Goal: Task Accomplishment & Management: Manage account settings

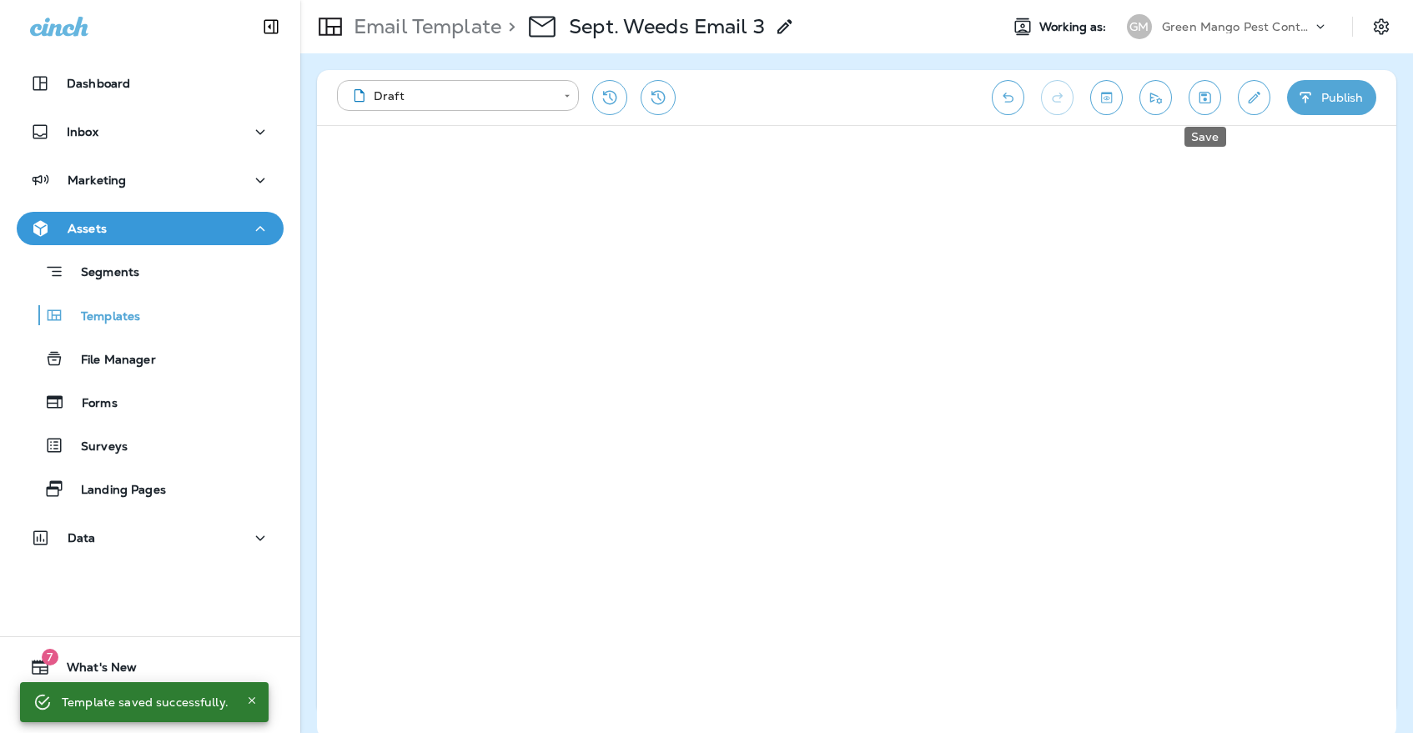
click at [1214, 92] on button "Save" at bounding box center [1204, 97] width 33 height 35
click at [1202, 84] on button "Save" at bounding box center [1204, 97] width 33 height 35
click at [1202, 104] on icon "Save" at bounding box center [1205, 97] width 18 height 17
click at [126, 314] on p "Templates" at bounding box center [102, 317] width 76 height 16
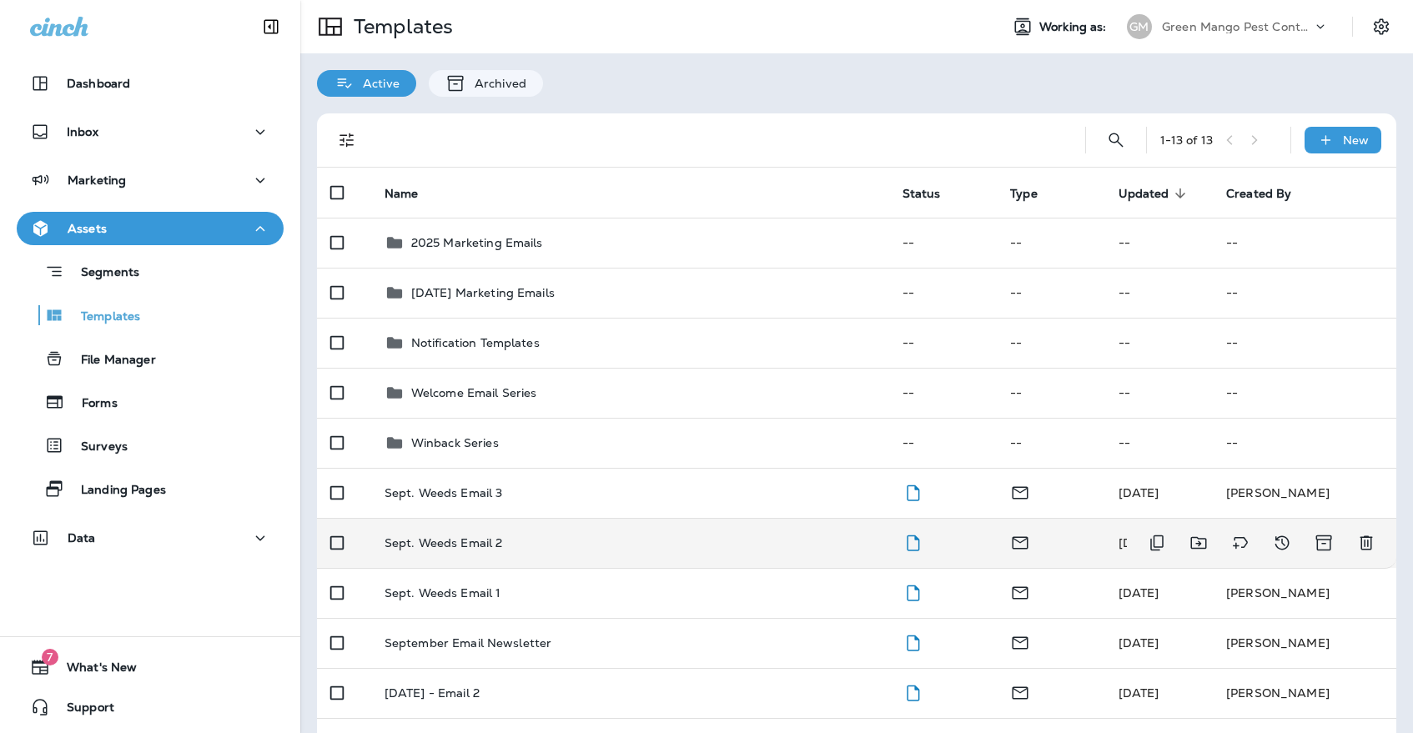
click at [443, 545] on td "Sept. Weeds Email 2" at bounding box center [630, 543] width 518 height 50
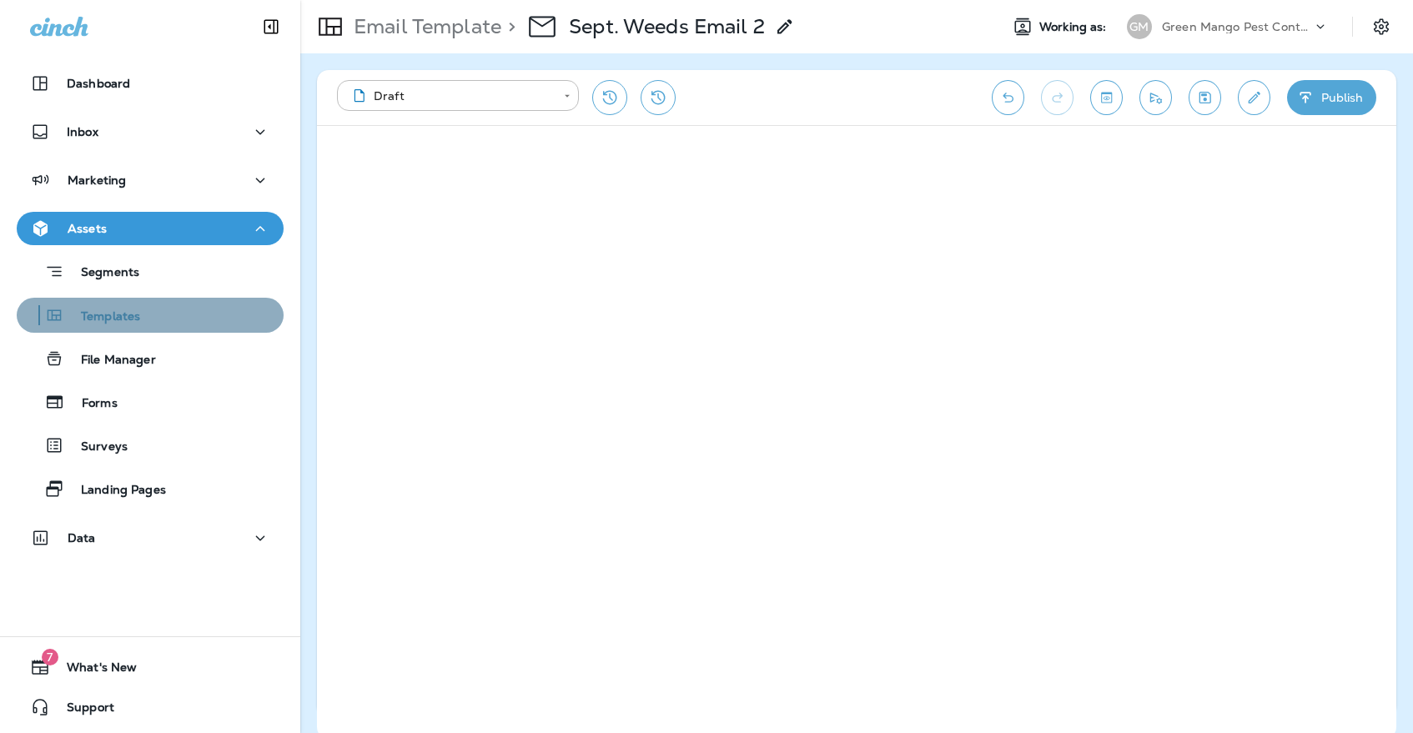
click at [186, 324] on div "Templates" at bounding box center [149, 315] width 253 height 25
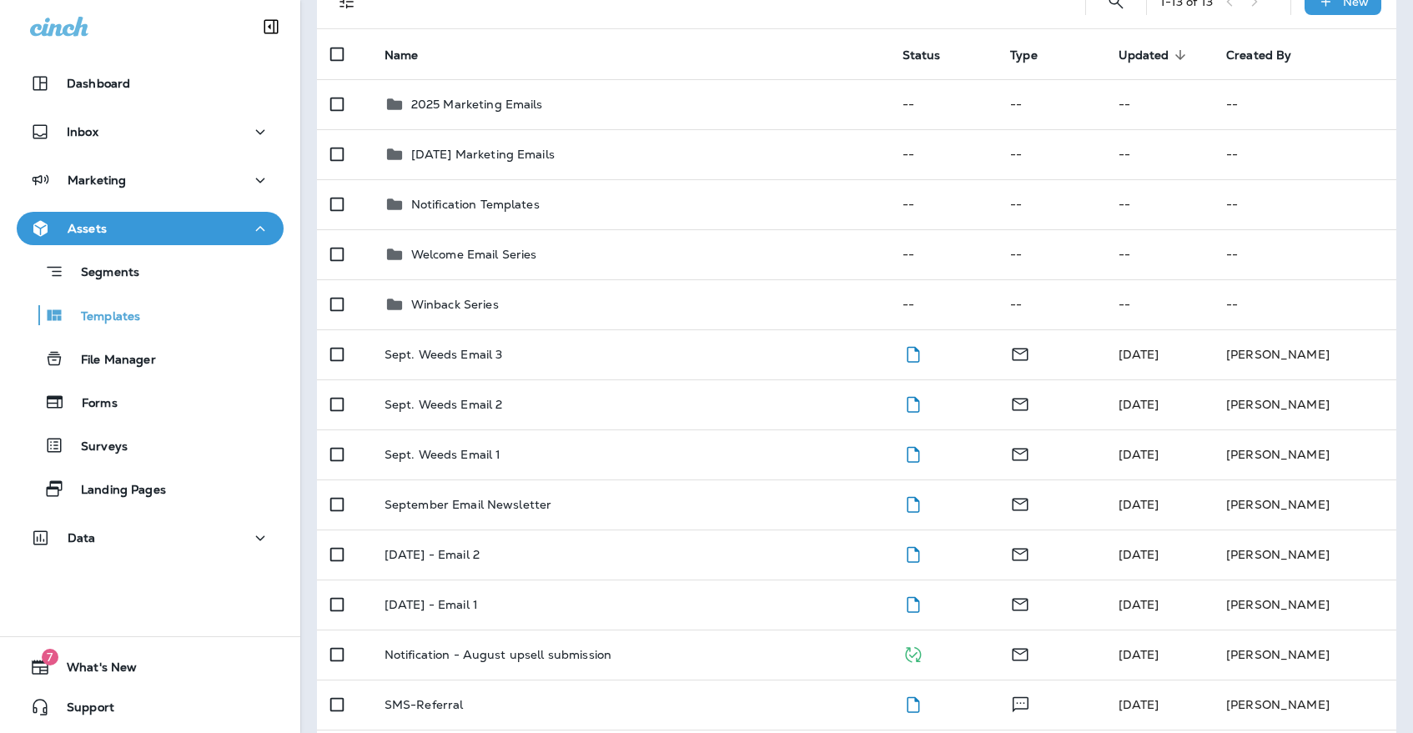
scroll to position [153, 0]
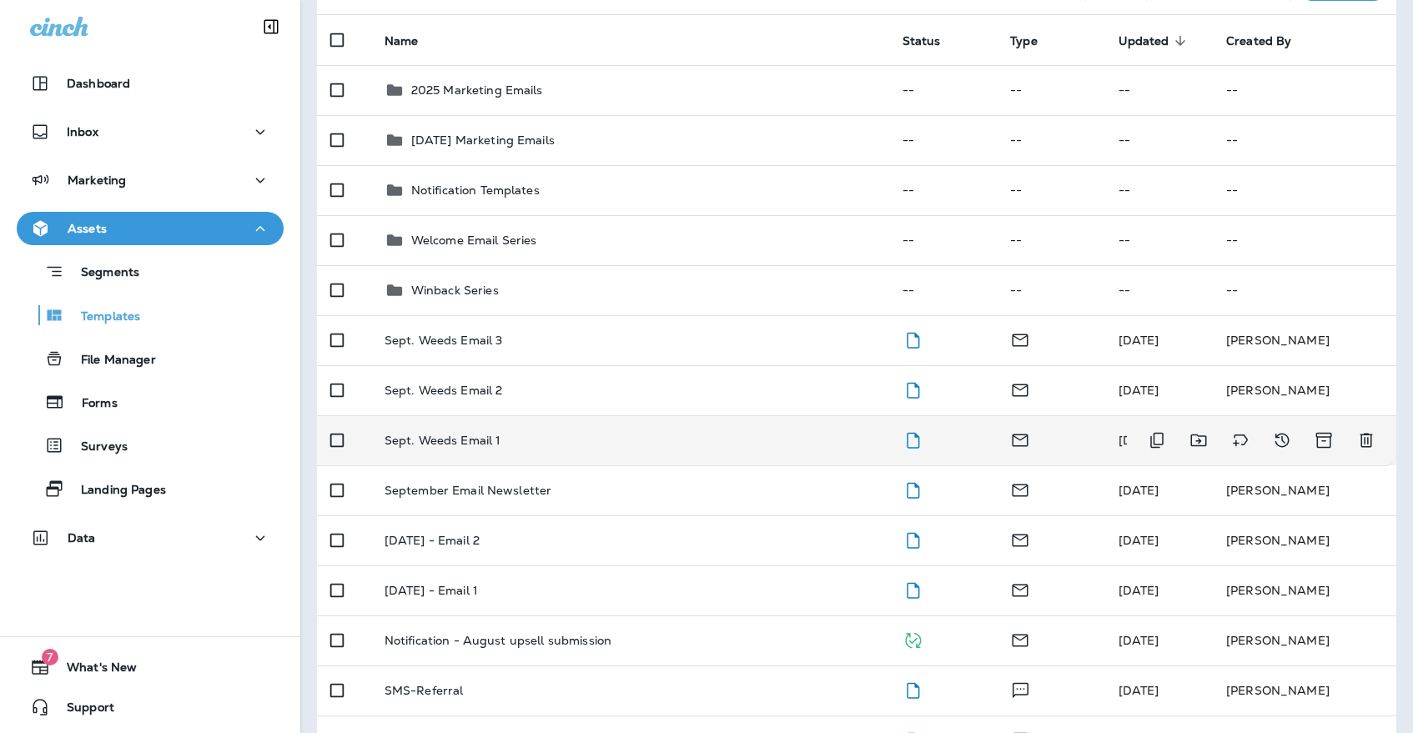
click at [550, 433] on td "Sept. Weeds Email 1" at bounding box center [630, 440] width 518 height 50
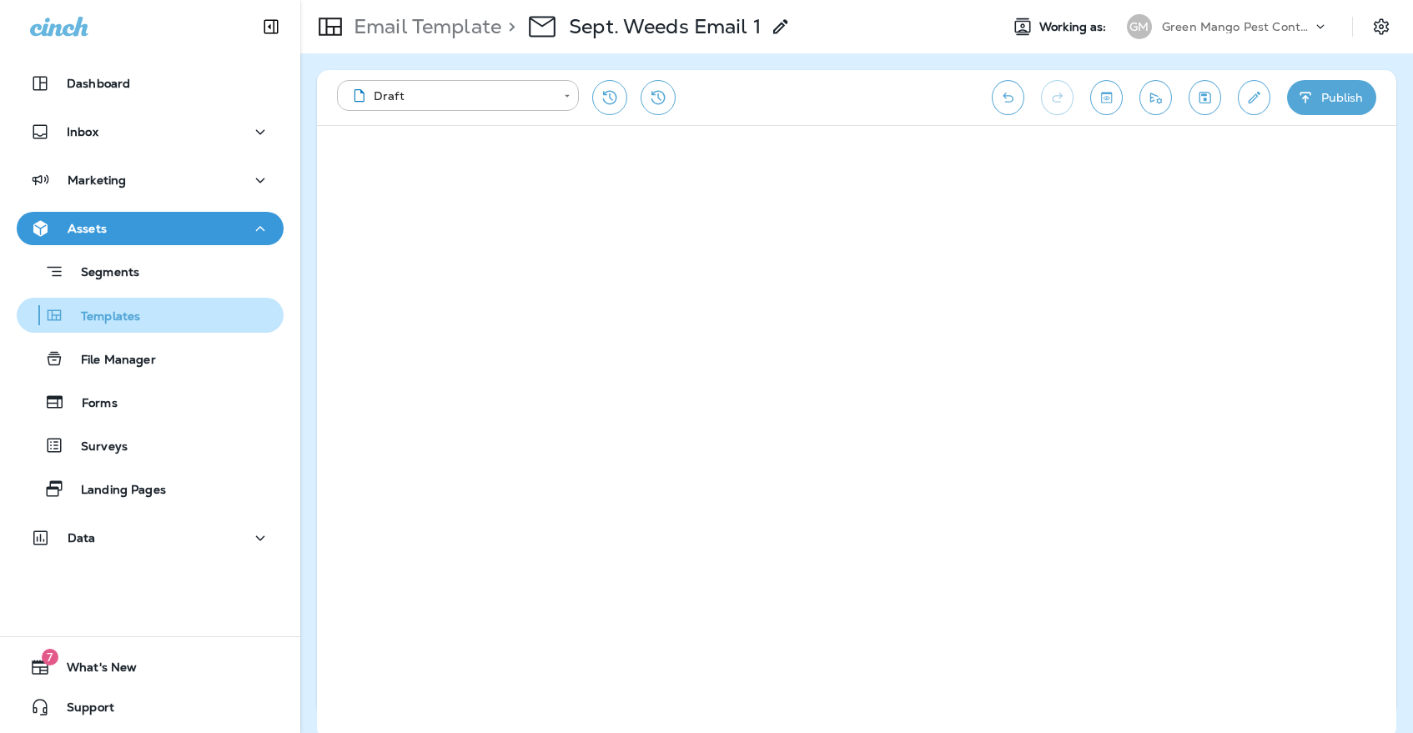
click at [183, 314] on div "Templates" at bounding box center [149, 315] width 253 height 25
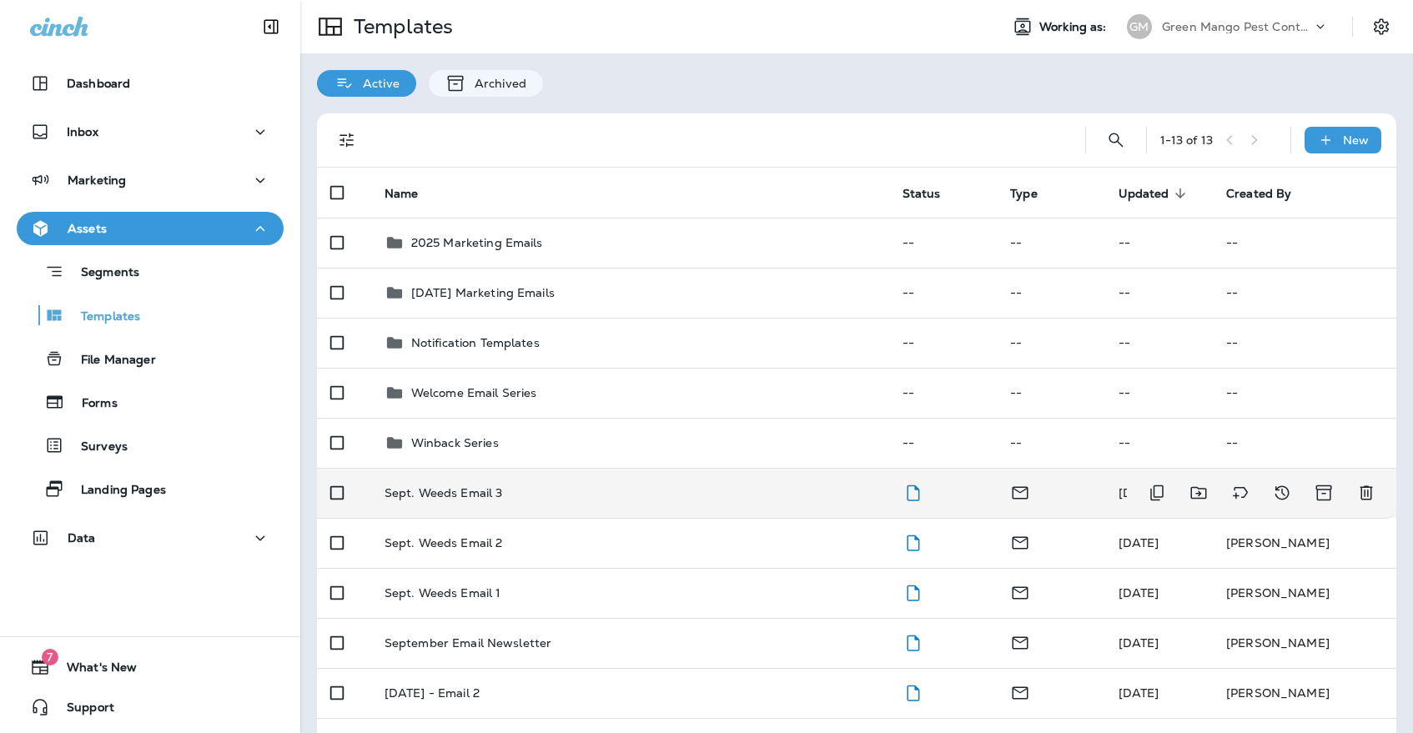
click at [638, 484] on td "Sept. Weeds Email 3" at bounding box center [630, 493] width 518 height 50
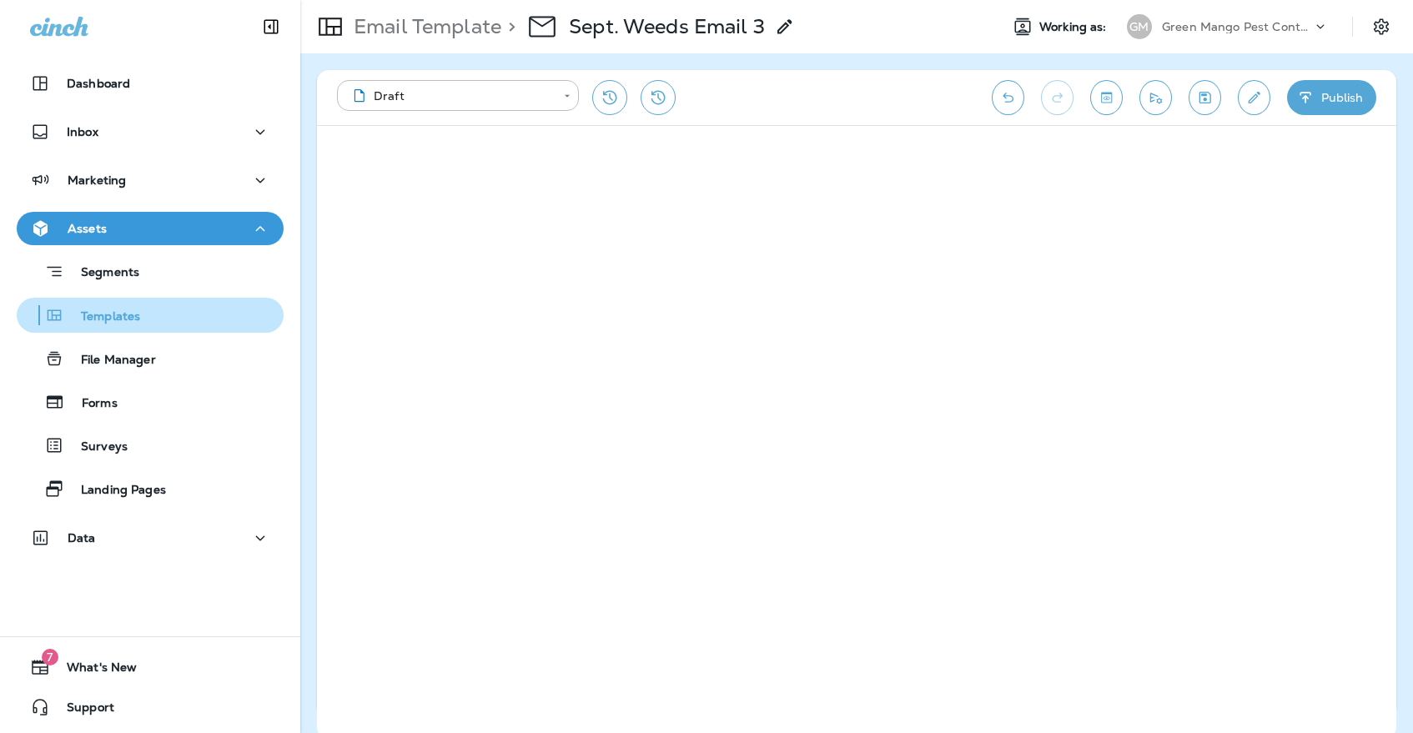
click at [88, 316] on p "Templates" at bounding box center [102, 317] width 76 height 16
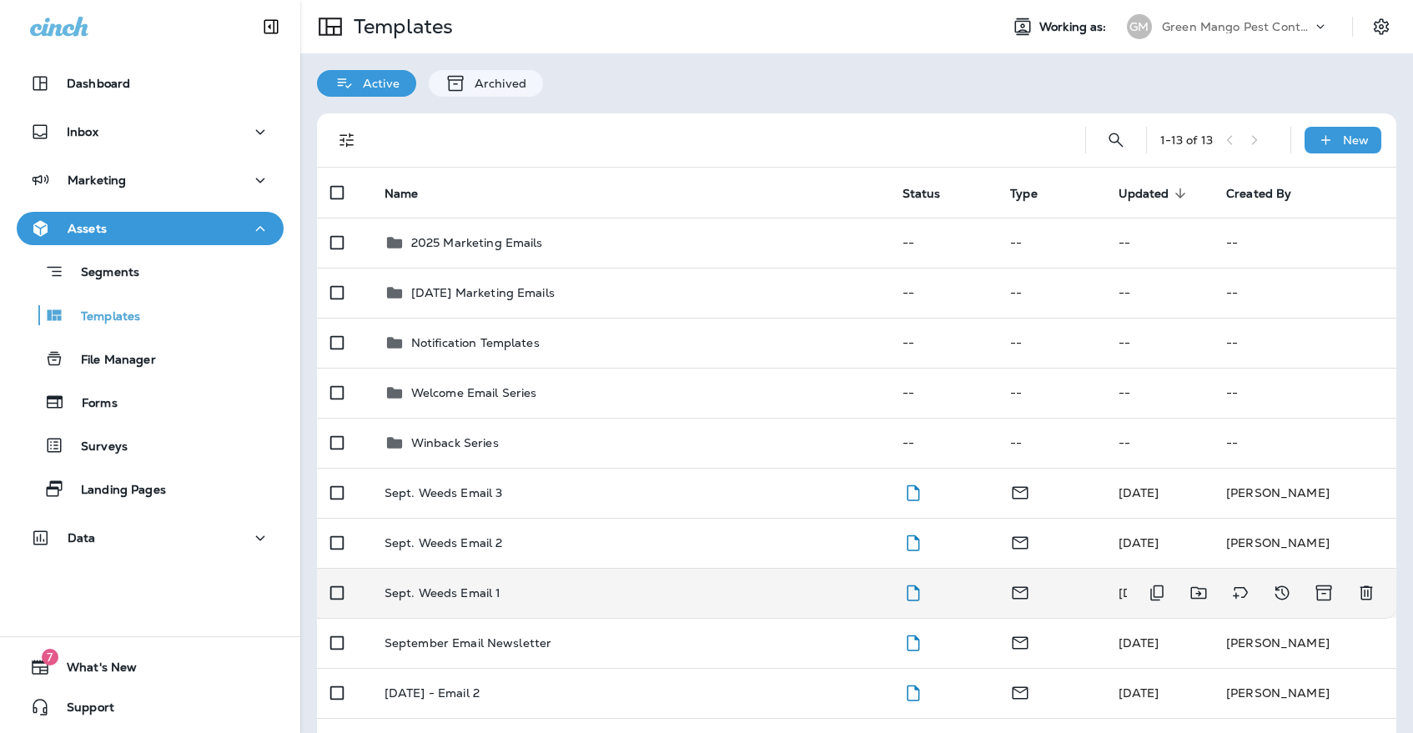
click at [532, 568] on td "Sept. Weeds Email 1" at bounding box center [630, 593] width 518 height 50
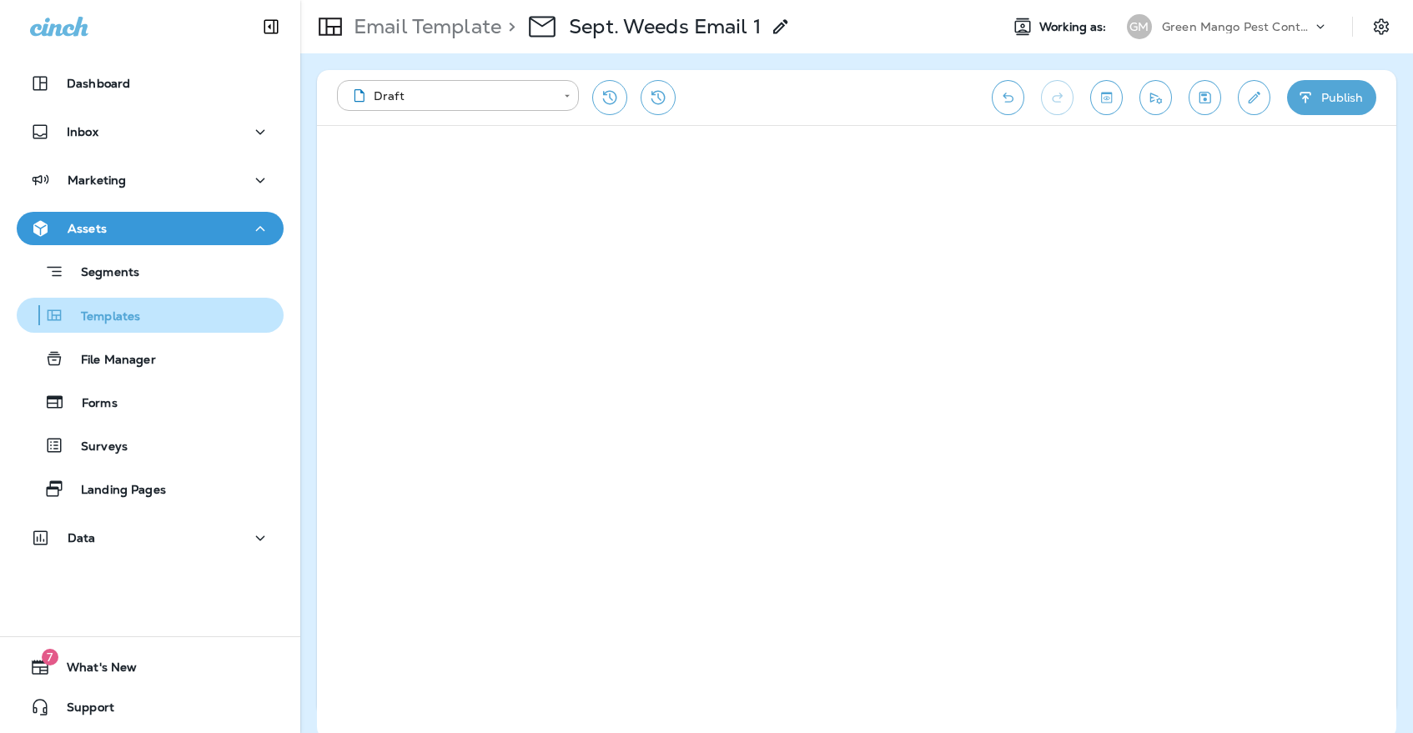
click at [128, 319] on p "Templates" at bounding box center [102, 317] width 76 height 16
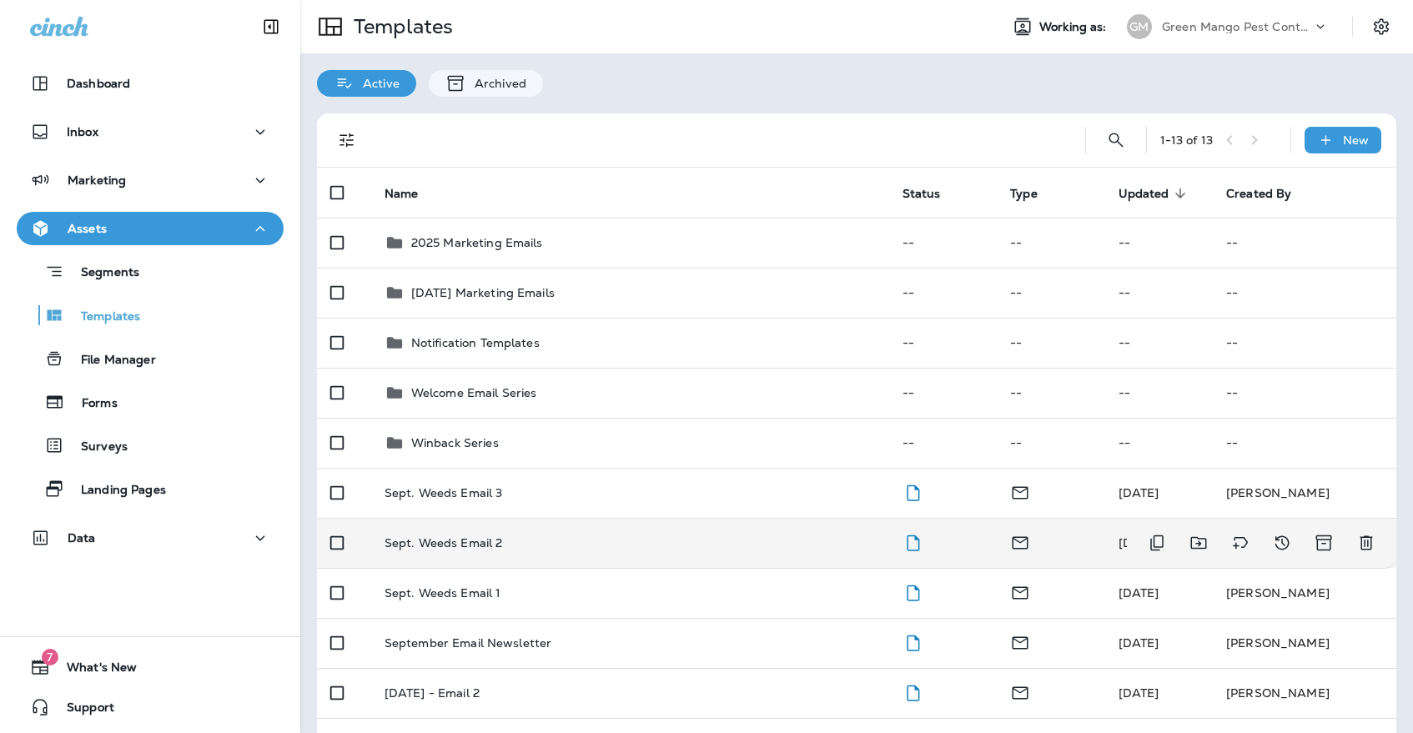
click at [570, 536] on div "Sept. Weeds Email 2" at bounding box center [629, 542] width 491 height 13
